Goal: Information Seeking & Learning: Learn about a topic

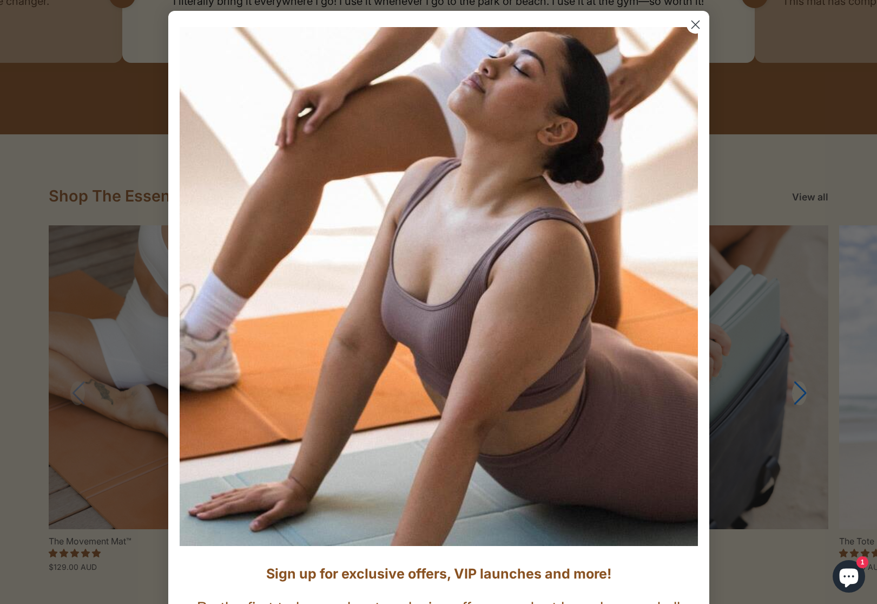
scroll to position [8, 0]
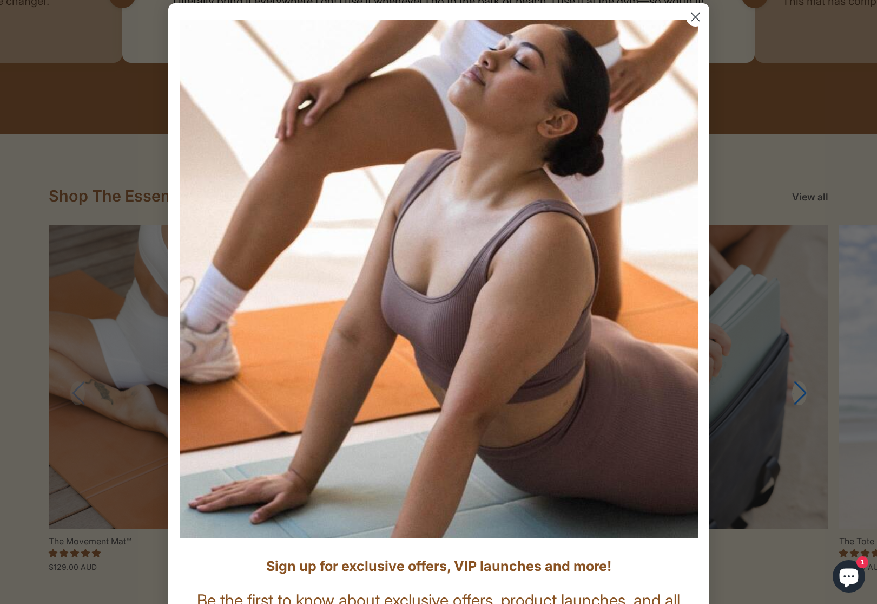
click at [691, 22] on circle "Close dialog" at bounding box center [695, 17] width 18 height 18
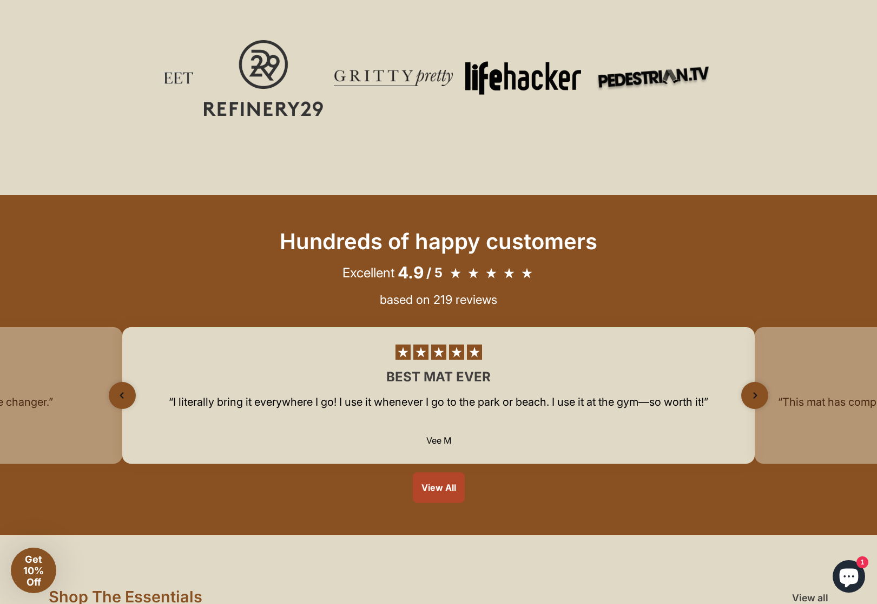
scroll to position [0, 0]
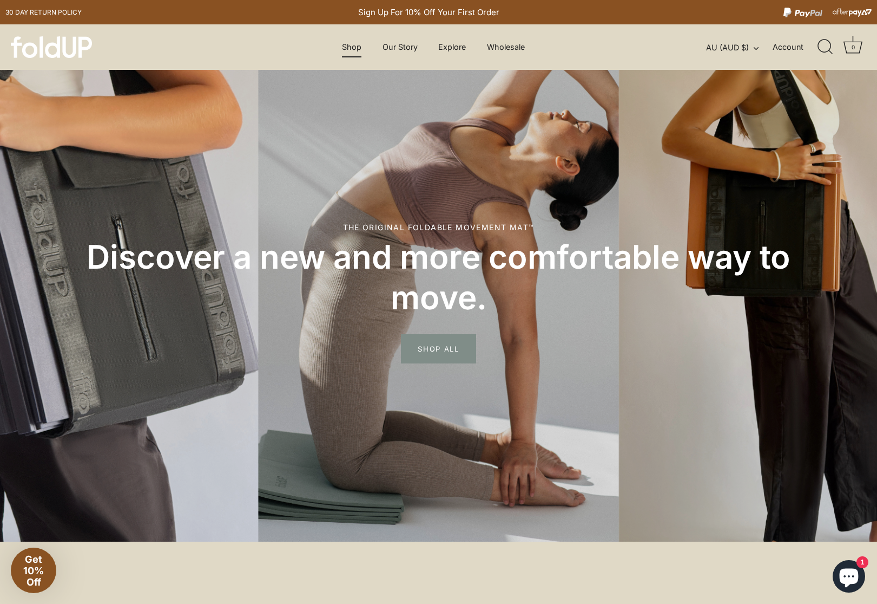
click at [352, 48] on link "Shop" at bounding box center [352, 47] width 38 height 21
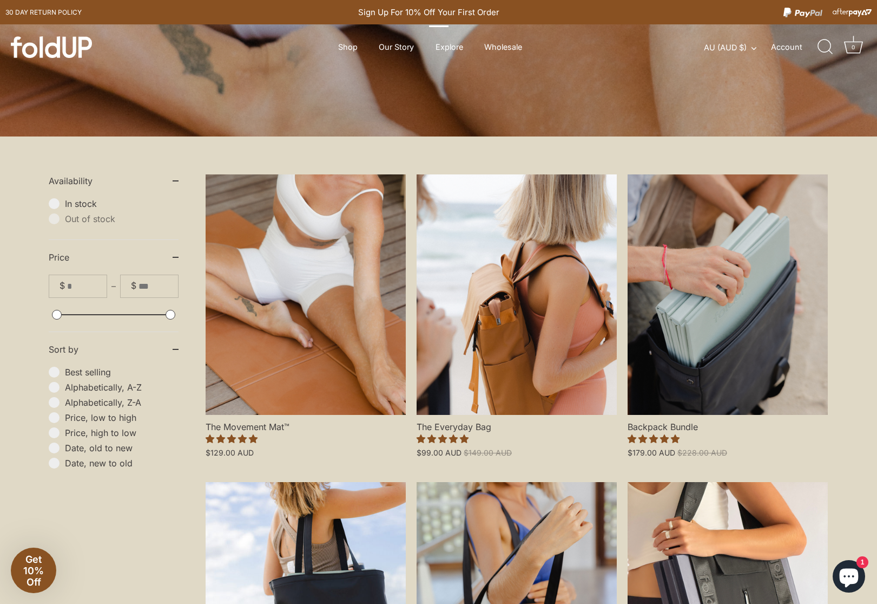
scroll to position [231, 0]
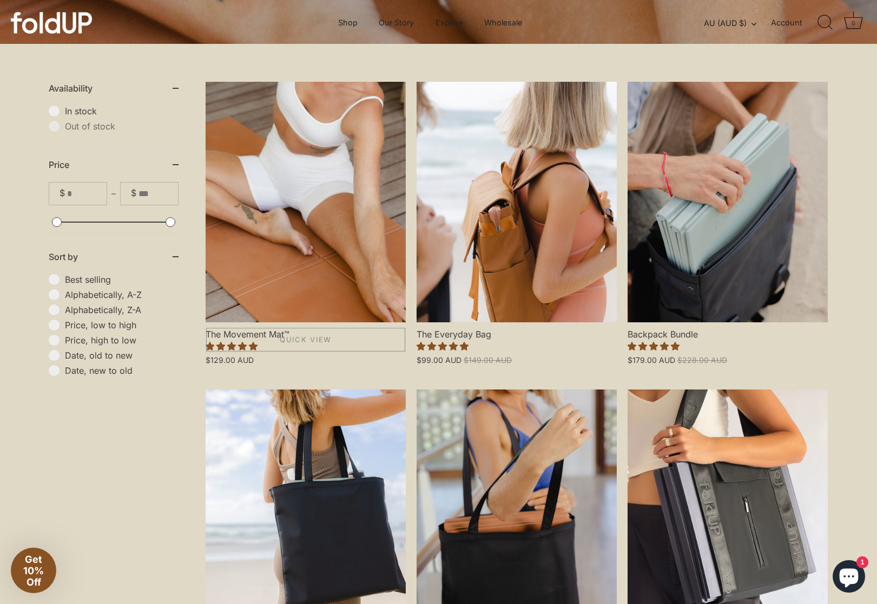
click at [330, 227] on link "The Movement Mat™" at bounding box center [306, 202] width 200 height 240
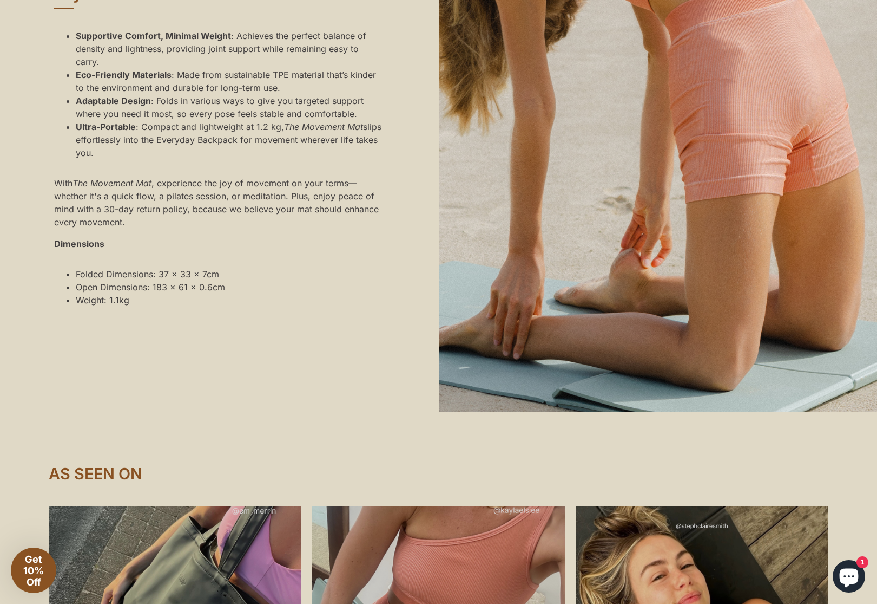
scroll to position [920, 0]
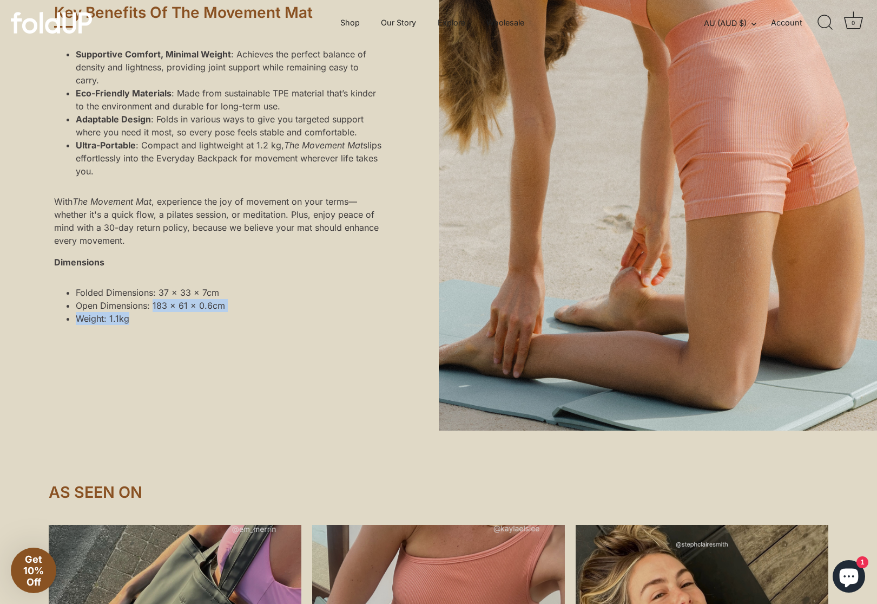
drag, startPoint x: 154, startPoint y: 319, endPoint x: 251, endPoint y: 322, distance: 96.9
click at [251, 322] on div "Supportive Comfort, Minimal Weight : Achieves the perfect balance of density an…" at bounding box center [219, 186] width 330 height 294
drag, startPoint x: 233, startPoint y: 319, endPoint x: 145, endPoint y: 319, distance: 88.2
click at [145, 319] on div "Supportive Comfort, Minimal Weight : Achieves the perfect balance of density an…" at bounding box center [219, 186] width 330 height 294
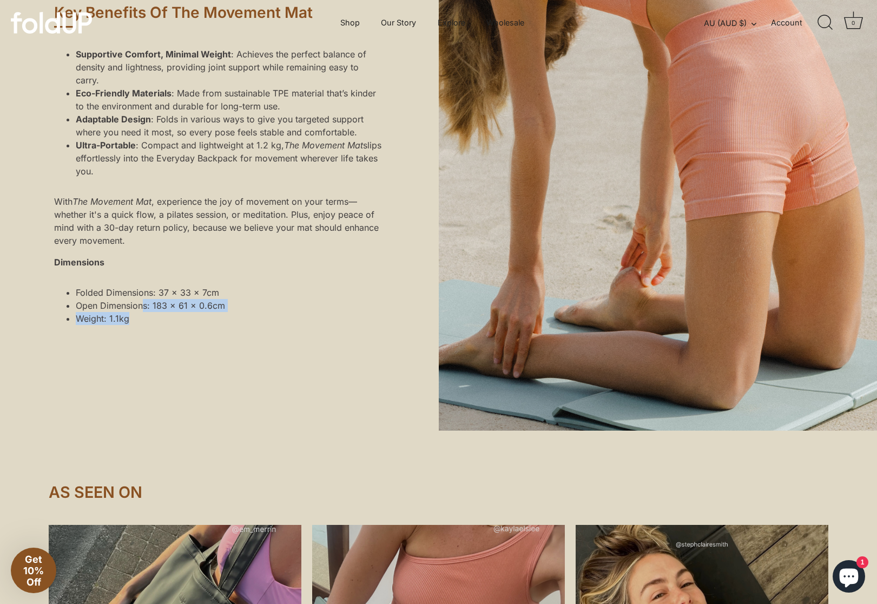
click at [145, 312] on li "Open Dimensions: 183 x 61 x 0.6cm" at bounding box center [150, 305] width 149 height 13
drag, startPoint x: 149, startPoint y: 320, endPoint x: 228, endPoint y: 320, distance: 79.0
click at [228, 320] on div "Supportive Comfort, Minimal Weight : Achieves the perfect balance of density an…" at bounding box center [219, 186] width 330 height 294
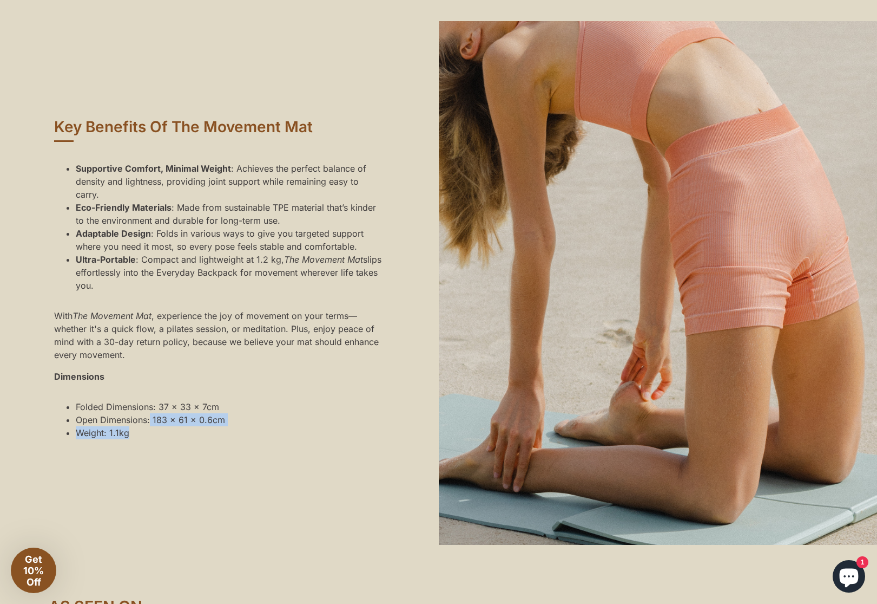
scroll to position [812, 0]
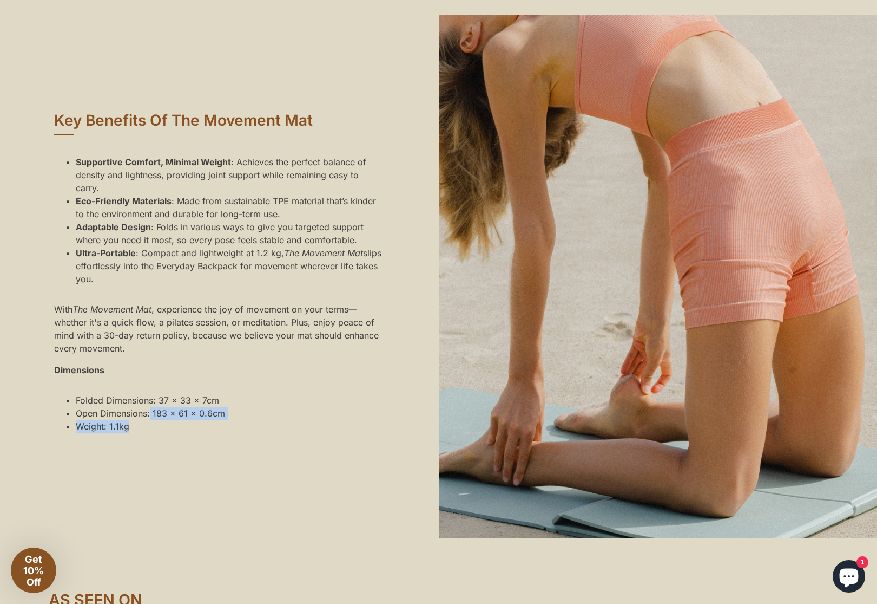
click at [151, 432] on li "Weight: 1.1kg" at bounding box center [150, 425] width 149 height 13
drag, startPoint x: 149, startPoint y: 440, endPoint x: 35, endPoint y: 440, distance: 114.7
click at [35, 440] on div "Key Benefits Of The Movement Mat Supportive Comfort, Minimal Weight : Achieves …" at bounding box center [219, 276] width 406 height 523
click at [185, 419] on li "Open Dimensions: 183 x 61 x 0.6cm" at bounding box center [150, 412] width 149 height 13
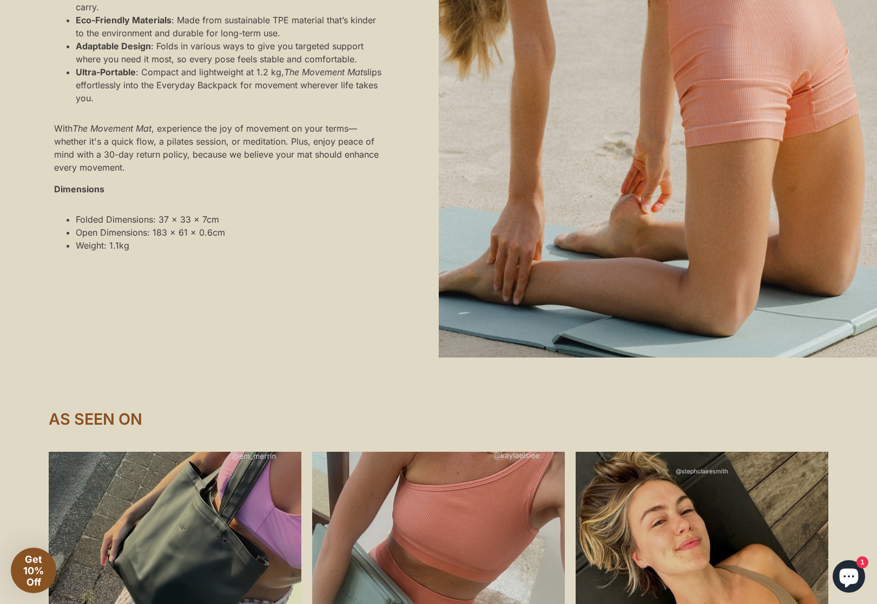
scroll to position [1086, 0]
